Goal: Task Accomplishment & Management: Manage account settings

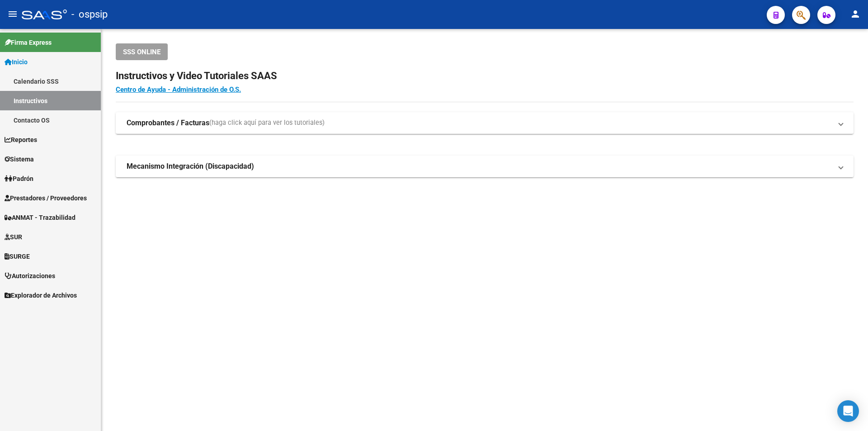
click at [63, 202] on span "Prestadores / Proveedores" at bounding box center [46, 198] width 82 height 10
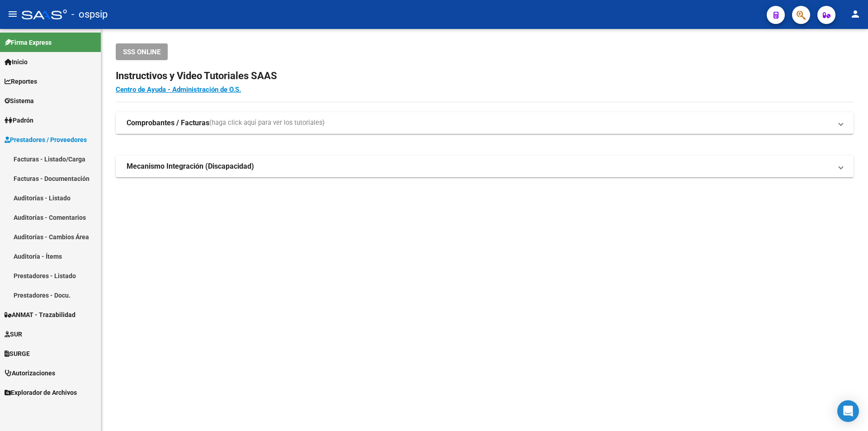
click at [51, 156] on link "Facturas - Listado/Carga" at bounding box center [50, 158] width 101 height 19
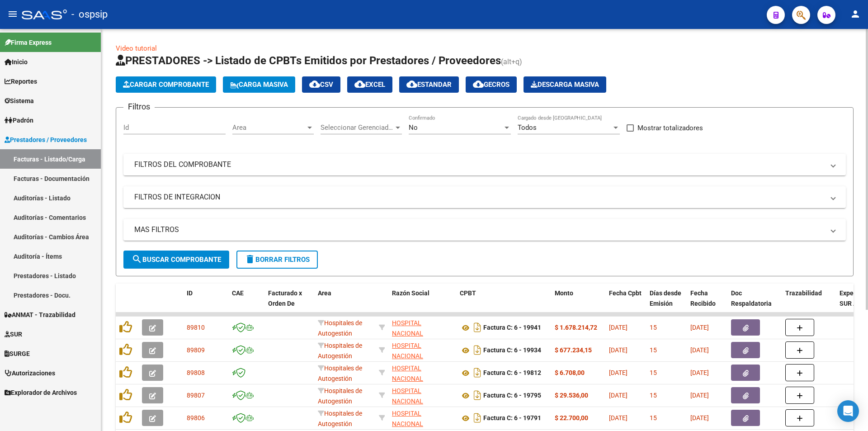
click at [429, 130] on div "No" at bounding box center [456, 127] width 94 height 8
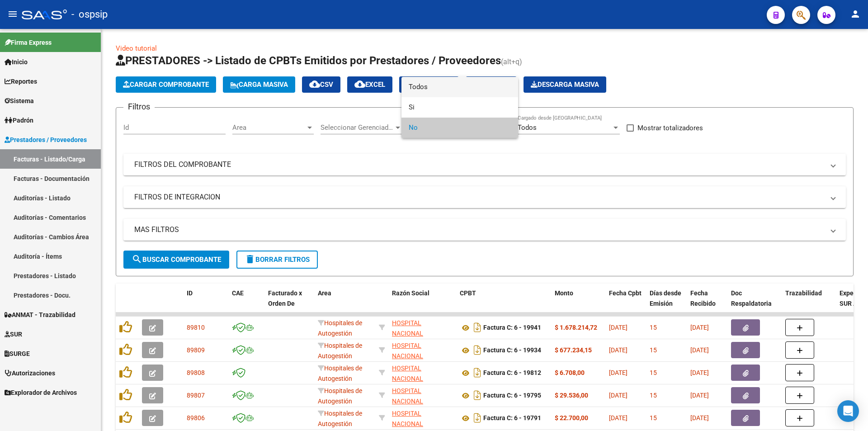
click at [421, 83] on span "Todos" at bounding box center [460, 87] width 102 height 20
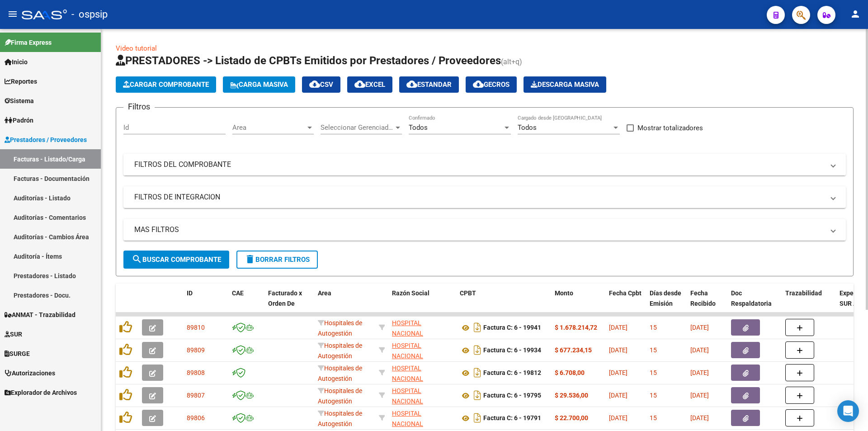
click at [174, 167] on mat-panel-title "FILTROS DEL COMPROBANTE" at bounding box center [479, 165] width 690 height 10
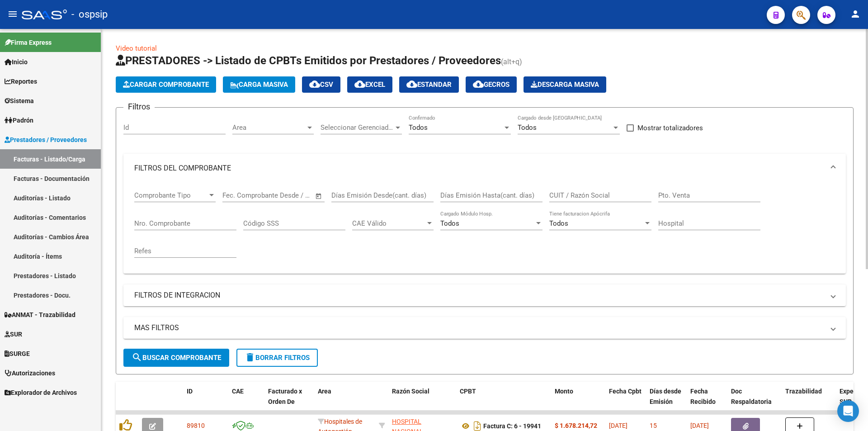
click at [170, 219] on input "Nro. Comprobante" at bounding box center [185, 223] width 102 height 8
paste input "108"
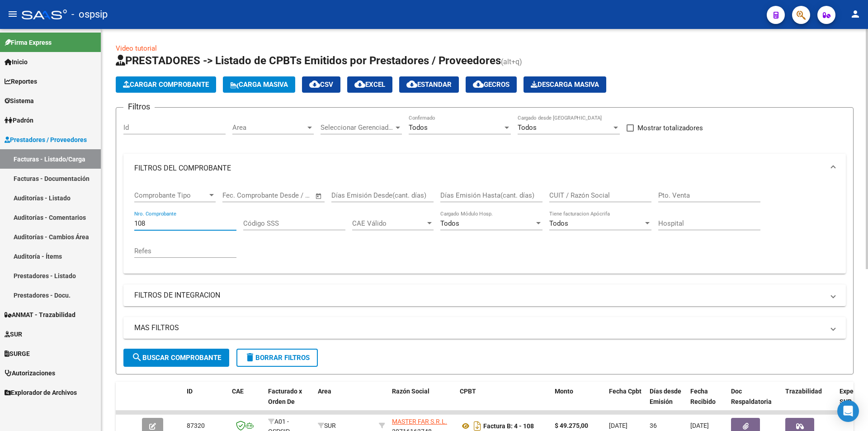
type input "108"
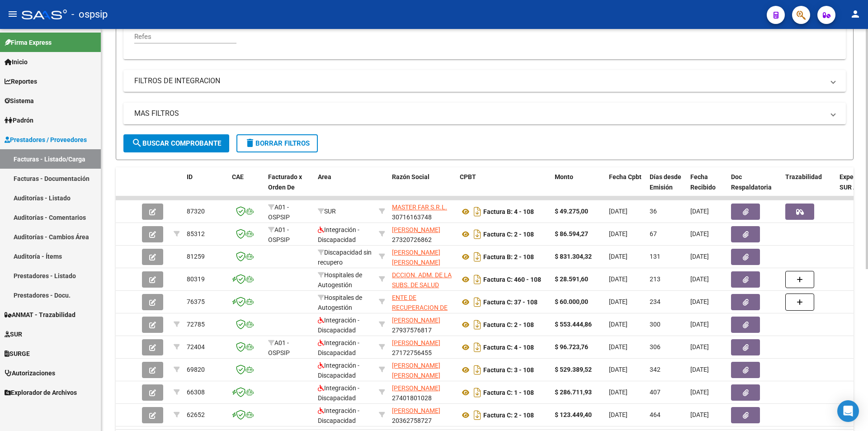
scroll to position [226, 0]
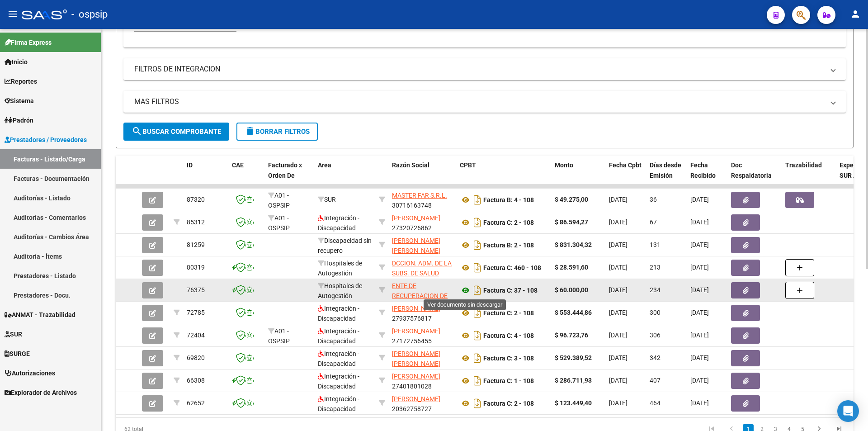
click at [463, 289] on icon at bounding box center [466, 290] width 12 height 11
